Goal: Information Seeking & Learning: Learn about a topic

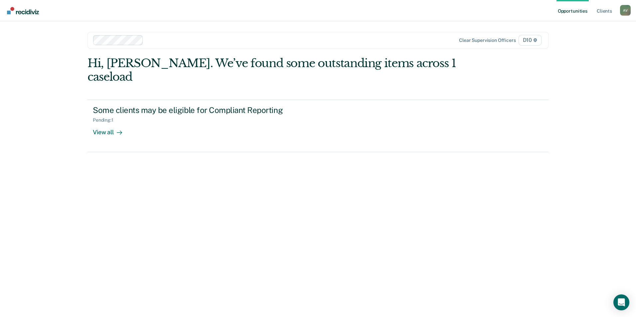
drag, startPoint x: 64, startPoint y: 140, endPoint x: 86, endPoint y: 129, distance: 24.1
click at [64, 140] on div "Opportunities Client s [PERSON_NAME] A V Profile How it works Log Out Clear sup…" at bounding box center [318, 158] width 636 height 317
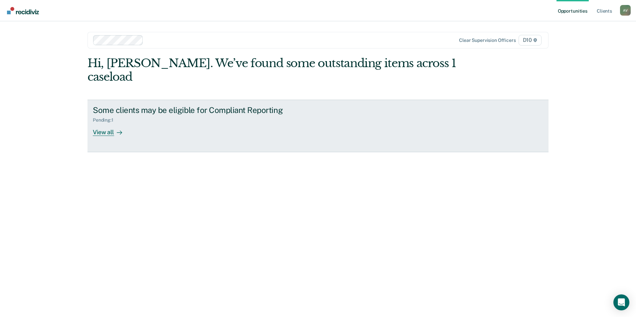
click at [159, 105] on div "Some clients may be eligible for Compliant Reporting" at bounding box center [210, 110] width 234 height 10
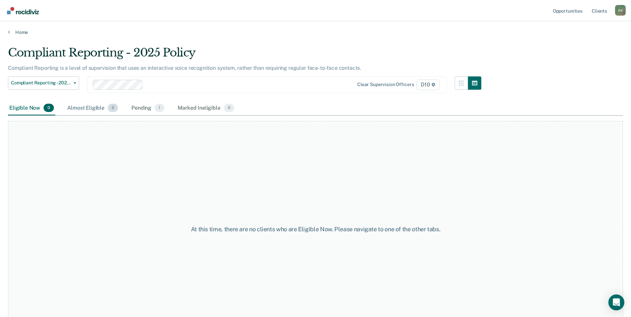
click at [85, 108] on div "Almost Eligible 0" at bounding box center [93, 108] width 54 height 15
click at [142, 111] on div "Pending 1" at bounding box center [148, 108] width 36 height 15
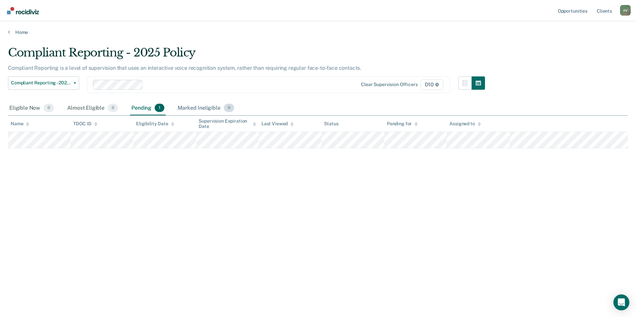
click at [198, 109] on div "Marked Ineligible 0" at bounding box center [205, 108] width 59 height 15
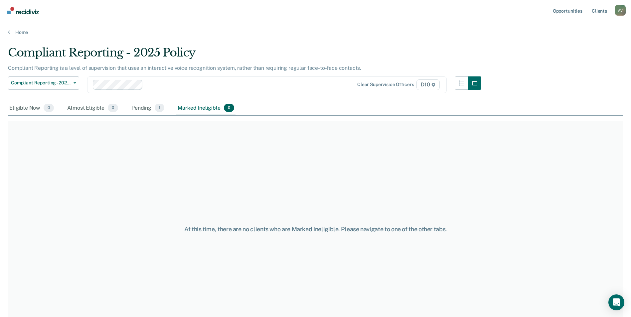
click at [129, 107] on div "Eligible Now 0 Almost Eligible 0 Pending 1 Marked Ineligible 0" at bounding box center [122, 108] width 228 height 15
click at [135, 108] on div "Pending 1" at bounding box center [148, 108] width 36 height 15
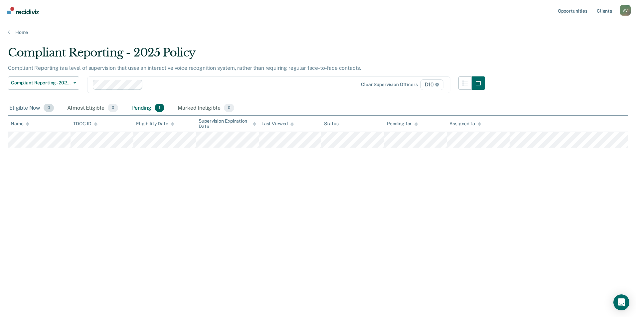
click at [27, 111] on div "Eligible Now 0" at bounding box center [31, 108] width 47 height 15
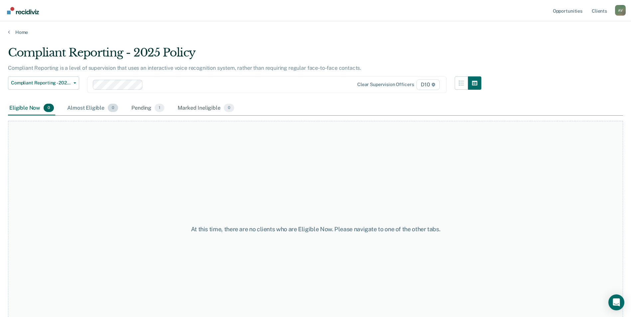
click at [84, 108] on div "Almost Eligible 0" at bounding box center [93, 108] width 54 height 15
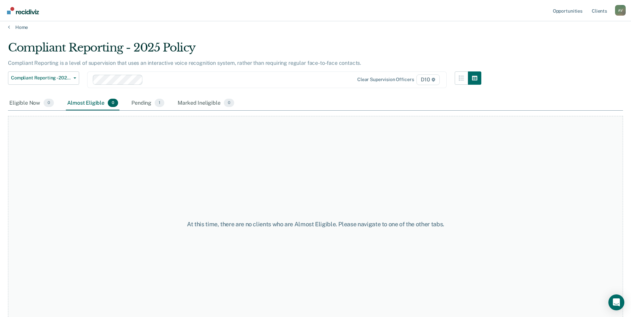
scroll to position [20, 0]
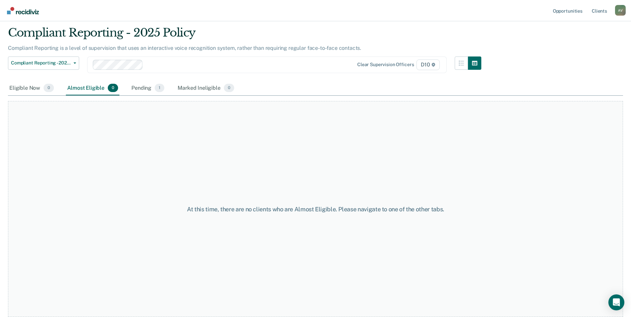
click at [625, 10] on div "A V" at bounding box center [620, 10] width 11 height 11
click at [584, 95] on div "Eligible Now 0 Almost Eligible 0 Pending 1 Marked Ineligible 0" at bounding box center [315, 88] width 615 height 15
click at [603, 10] on link "Client s" at bounding box center [600, 10] width 18 height 21
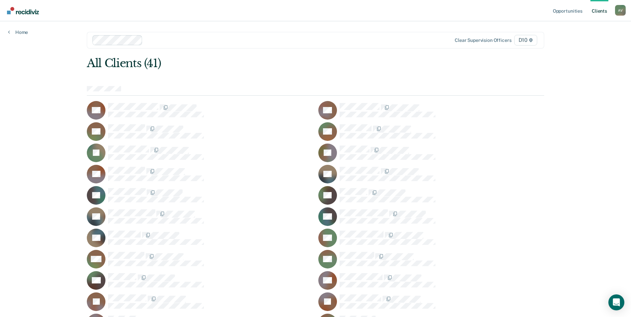
click at [618, 8] on div "A V" at bounding box center [620, 10] width 11 height 11
click at [24, 30] on link "Home" at bounding box center [18, 32] width 20 height 6
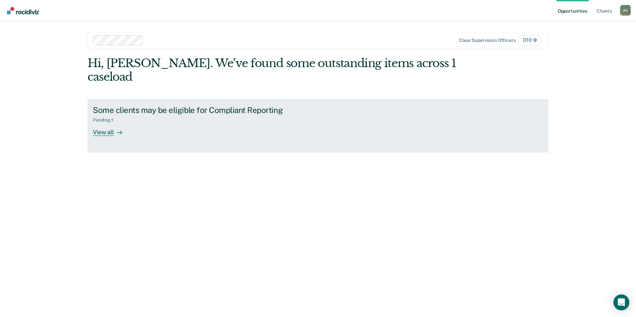
click at [111, 123] on div "View all" at bounding box center [111, 129] width 37 height 13
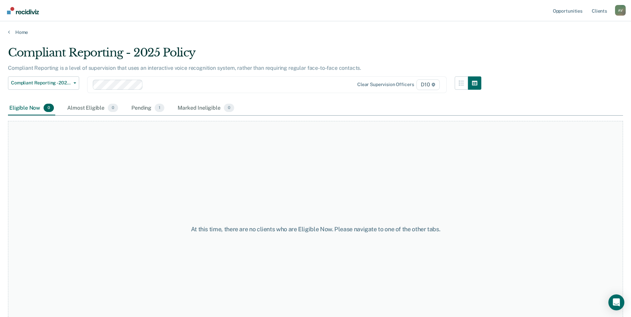
click at [30, 104] on div "Eligible Now 0" at bounding box center [31, 108] width 47 height 15
click at [61, 89] on button "Compliant Reporting - 2025 Policy" at bounding box center [43, 83] width 71 height 13
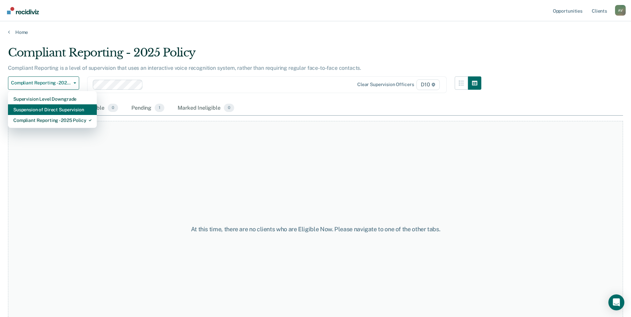
click at [70, 109] on div "Suspension of Direct Supervision" at bounding box center [52, 109] width 78 height 11
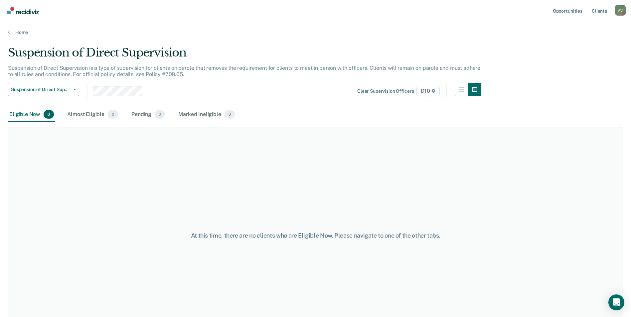
click at [55, 82] on div "Suspension of Direct Supervision is a type of supervision for clients on parole…" at bounding box center [244, 74] width 473 height 18
click at [57, 94] on button "Suspension of Direct Supervision" at bounding box center [43, 89] width 71 height 13
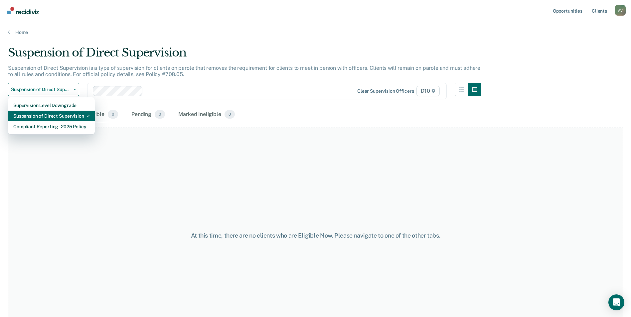
click at [67, 113] on div "Suspension of Direct Supervision" at bounding box center [51, 116] width 76 height 11
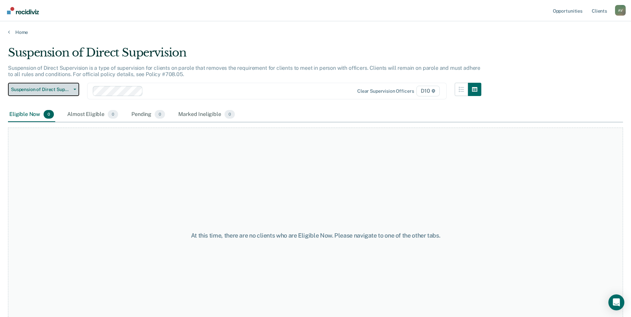
click at [61, 87] on span "Suspension of Direct Supervision" at bounding box center [41, 90] width 60 height 6
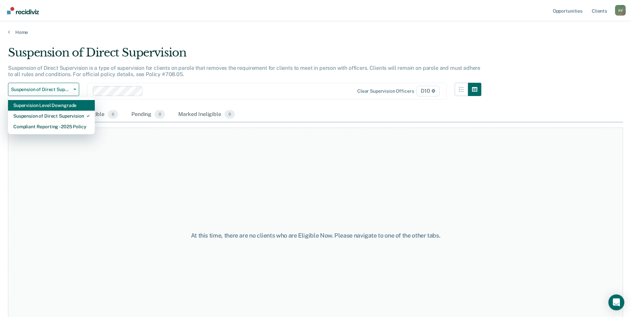
click at [60, 102] on div "Supervision Level Downgrade" at bounding box center [51, 105] width 76 height 11
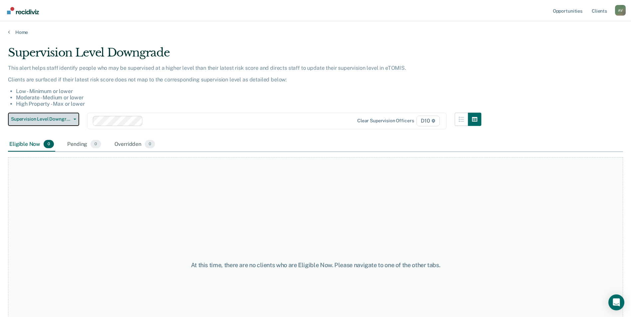
click at [56, 118] on span "Supervision Level Downgrade" at bounding box center [41, 119] width 60 height 6
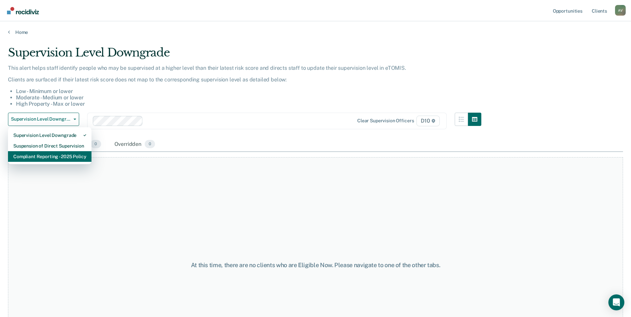
click at [73, 155] on div "Compliant Reporting - 2025 Policy" at bounding box center [49, 156] width 73 height 11
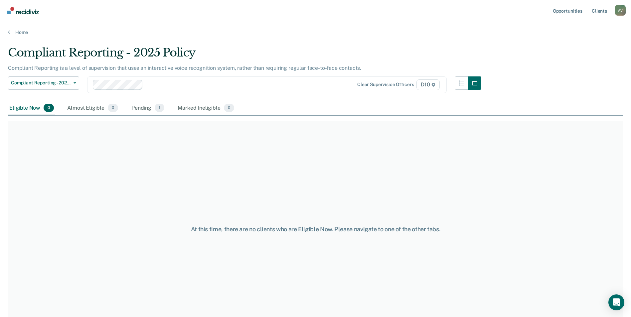
click at [140, 162] on div "At this time, there are no clients who are Eligible Now. Please navigate to one…" at bounding box center [315, 229] width 615 height 216
click at [139, 109] on div "Pending 1" at bounding box center [148, 108] width 36 height 15
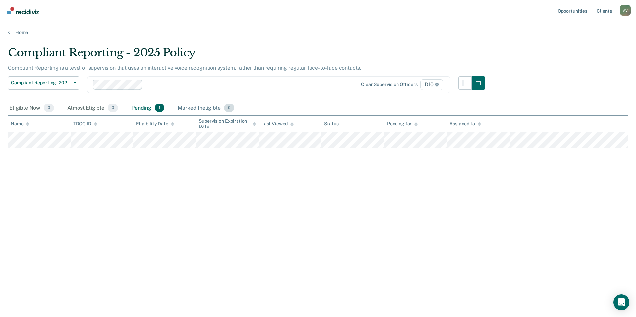
click at [199, 109] on div "Marked Ineligible 0" at bounding box center [205, 108] width 59 height 15
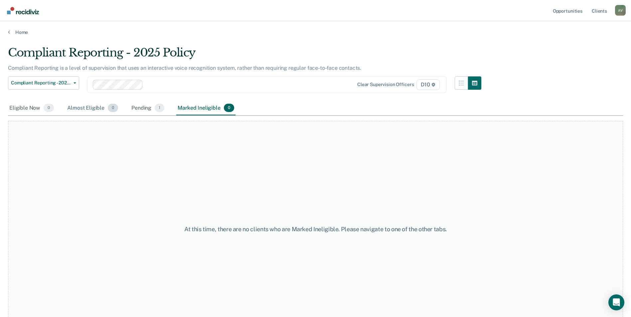
click at [108, 109] on span "0" at bounding box center [113, 108] width 10 height 9
click at [93, 109] on div "Almost Eligible 0" at bounding box center [93, 108] width 54 height 15
click at [29, 111] on div "Eligible Now 0" at bounding box center [31, 108] width 47 height 15
click at [35, 11] on img "Go to Recidiviz Home" at bounding box center [23, 10] width 32 height 7
